Goal: Check status: Check status

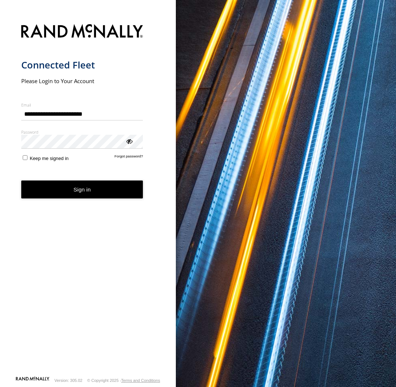
click at [94, 198] on button "Sign in" at bounding box center [82, 190] width 122 height 18
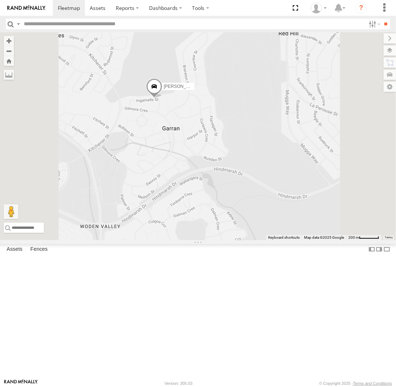
drag, startPoint x: 221, startPoint y: 141, endPoint x: 248, endPoint y: 170, distance: 39.9
click at [249, 171] on div "Daniel Peter Andrew Chris Jamie" at bounding box center [198, 136] width 396 height 208
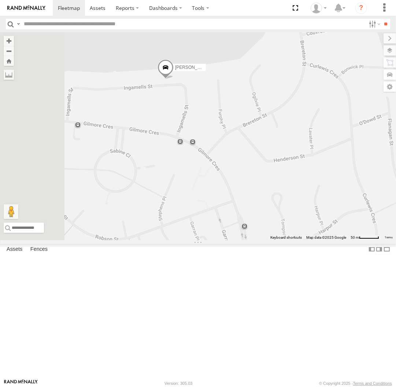
drag, startPoint x: 210, startPoint y: 151, endPoint x: 265, endPoint y: 167, distance: 58.0
click at [265, 167] on div "Daniel Peter Andrew Chris Jamie" at bounding box center [198, 136] width 396 height 208
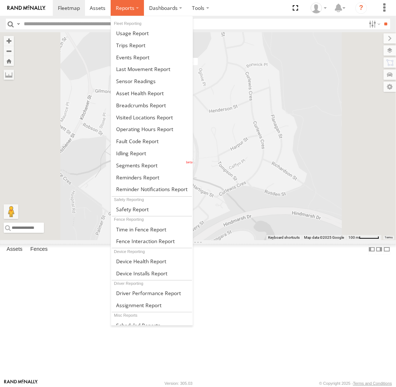
click at [121, 4] on label at bounding box center [127, 8] width 33 height 16
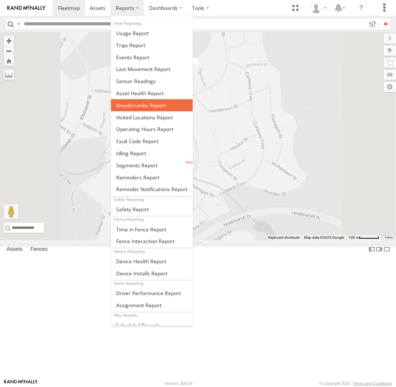
click at [141, 106] on span at bounding box center [141, 105] width 50 height 7
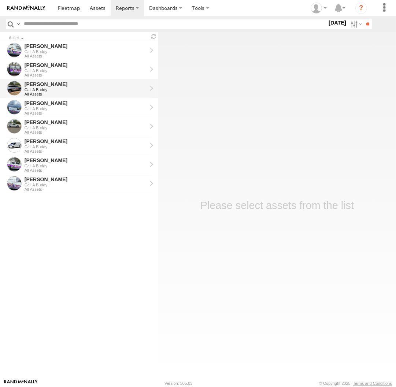
click at [62, 86] on div "Chris" at bounding box center [86, 84] width 122 height 7
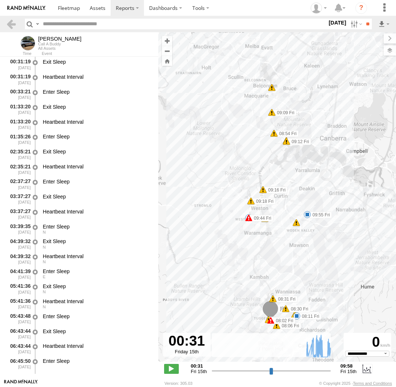
select select "**********"
click at [308, 217] on span at bounding box center [307, 214] width 7 height 7
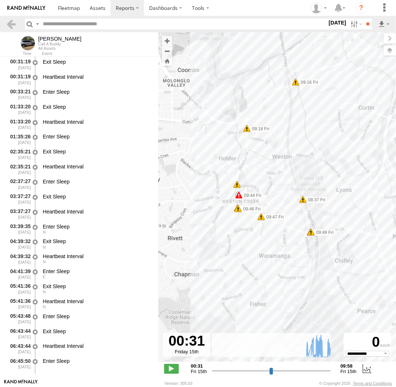
click at [237, 205] on span at bounding box center [237, 207] width 7 height 7
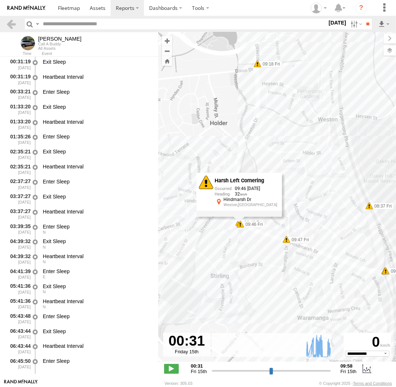
click at [209, 241] on div "Chris 08:02 Fri 08:04 Fri 08:06 Fri 08:09 Fri 08:11 Fri 08:30 Fri 08:31 Fri 08:…" at bounding box center [277, 201] width 238 height 338
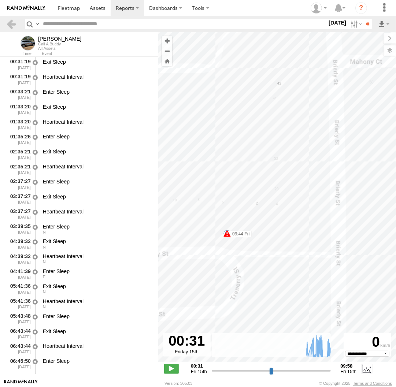
click at [225, 232] on span at bounding box center [227, 233] width 7 height 7
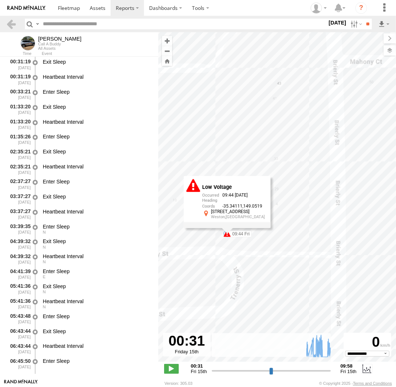
click at [223, 248] on div "Chris 08:02 Fri 08:04 Fri 08:06 Fri 08:09 Fri 08:11 Fri 08:30 Fri 08:31 Fri 08:…" at bounding box center [277, 201] width 238 height 338
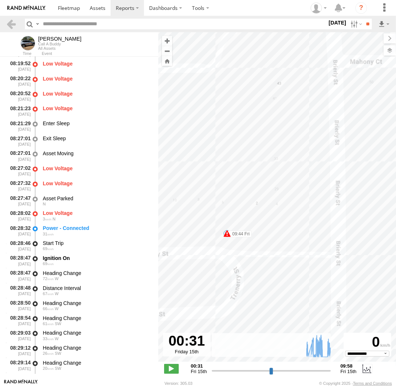
scroll to position [2052, 0]
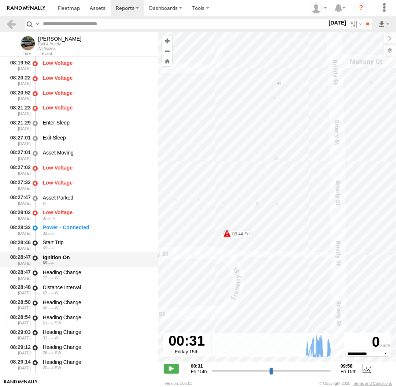
click at [84, 260] on div "Ignition On" at bounding box center [97, 257] width 108 height 7
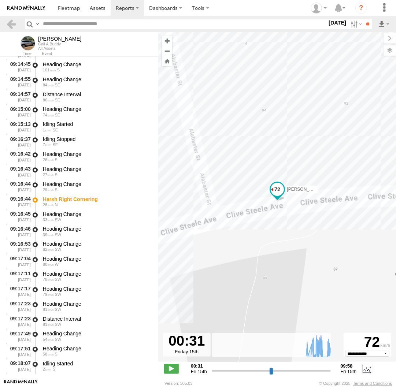
scroll to position [7536, 0]
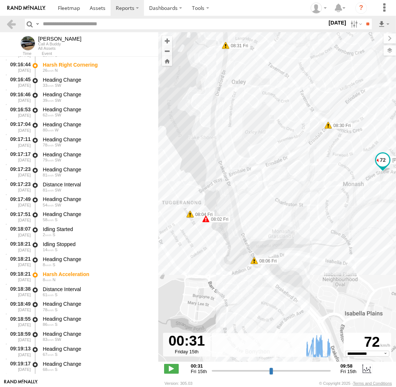
drag, startPoint x: 197, startPoint y: 195, endPoint x: 350, endPoint y: 154, distance: 158.3
click at [350, 154] on div "Chris 08:02 Fri 08:04 Fri 08:06 Fri 08:09 Fri 08:11 Fri 08:30 Fri 08:31 Fri 08:…" at bounding box center [277, 201] width 238 height 338
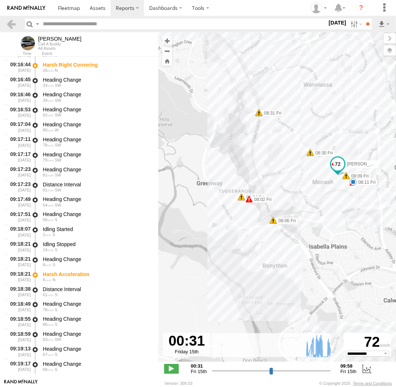
click at [354, 183] on span at bounding box center [353, 181] width 7 height 7
click at [343, 197] on div "Chris 08:02 Fri 08:04 Fri 08:06 Fri 08:09 Fri 08:11 Fri 08:30 Fri 08:31 Fri 08:…" at bounding box center [277, 201] width 238 height 338
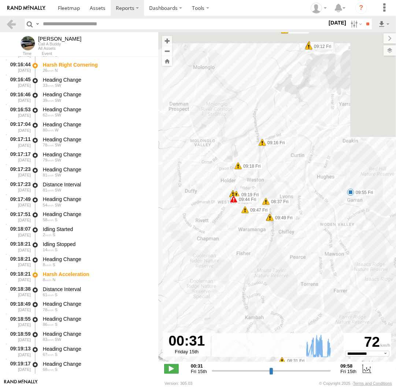
drag, startPoint x: 215, startPoint y: 92, endPoint x: 254, endPoint y: 340, distance: 251.1
click at [254, 340] on div "Chris 08:02 Fri 08:04 Fri 08:06 Fri 08:09 Fri 08:11 Fri 08:30 Fri 08:31 Fri 08:…" at bounding box center [277, 201] width 238 height 338
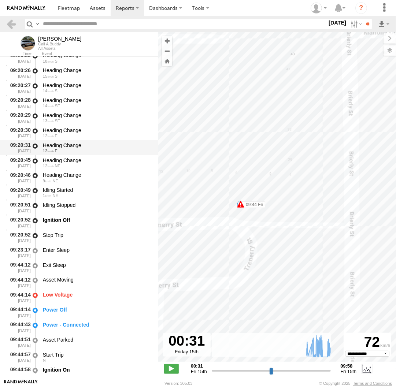
scroll to position [8208, 0]
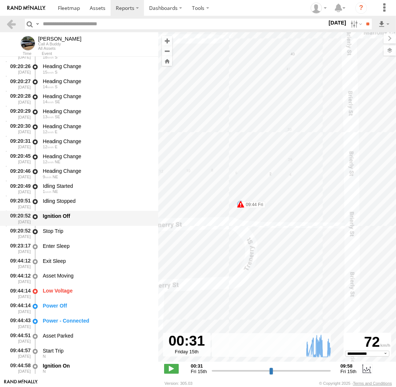
click at [92, 221] on div "Ignition Off" at bounding box center [97, 219] width 111 height 14
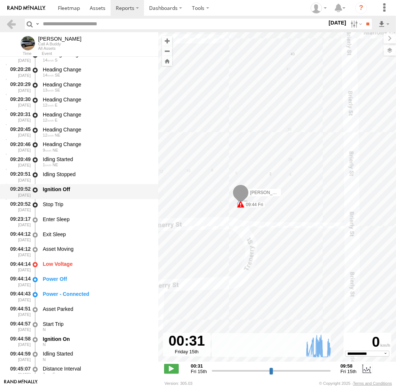
scroll to position [8309, 0]
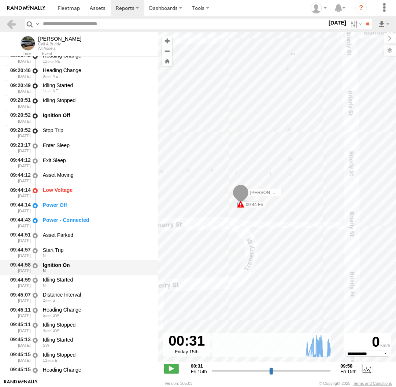
click at [78, 272] on div "N" at bounding box center [97, 271] width 108 height 4
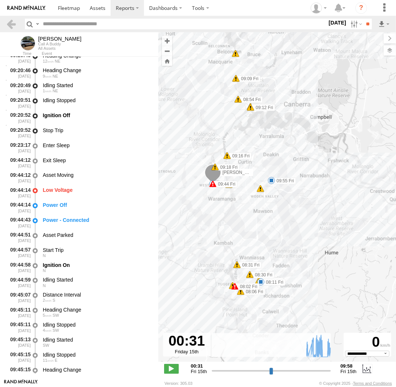
drag, startPoint x: 316, startPoint y: 241, endPoint x: 275, endPoint y: 221, distance: 45.6
click at [275, 221] on div "Chris 08:02 Fri 08:04 Fri 08:06 Fri 08:09 Fri 08:11 Fri 08:30 Fri 08:31 Fri 08:…" at bounding box center [277, 201] width 238 height 338
